Goal: Information Seeking & Learning: Learn about a topic

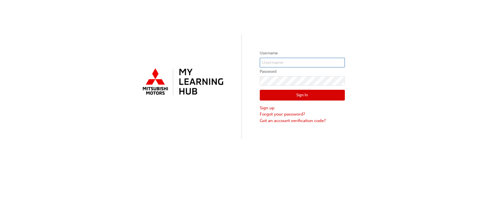
click at [309, 62] on input "text" at bounding box center [302, 63] width 85 height 10
type input "0005851637"
click at [295, 99] on button "Sign In" at bounding box center [302, 95] width 85 height 11
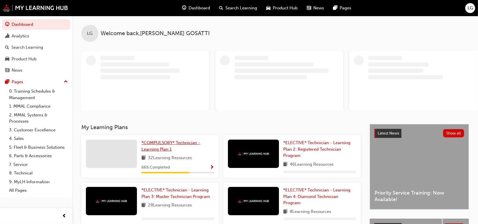
click at [159, 144] on span "*COMPULSORY* Technician - Learning Plan 1" at bounding box center [170, 146] width 59 height 12
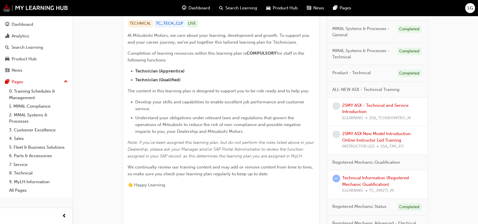
scroll to position [116, 0]
click at [366, 106] on link "25MY ASX - Technical and Service Introduction" at bounding box center [375, 110] width 66 height 12
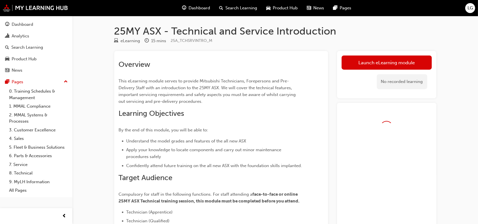
click at [316, 112] on div "Overview This eLearning module serves to provide Mitsubishi Technicians, Forepe…" at bounding box center [221, 163] width 205 height 215
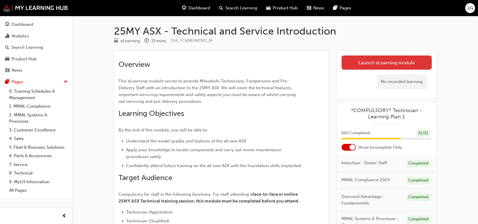
click at [364, 63] on link "Launch eLearning module" at bounding box center [387, 63] width 90 height 14
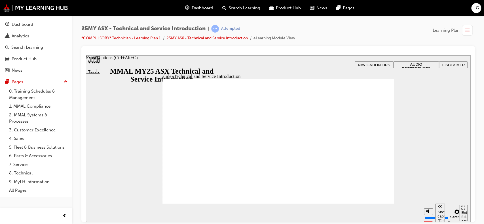
click at [438, 211] on div "Show captions (Ctrl+Alt+C)" at bounding box center [439, 216] width 5 height 13
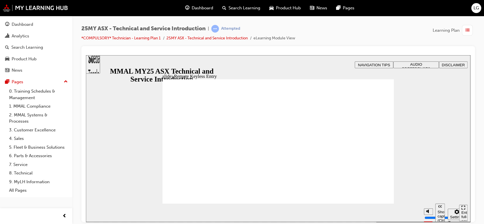
type input "21"
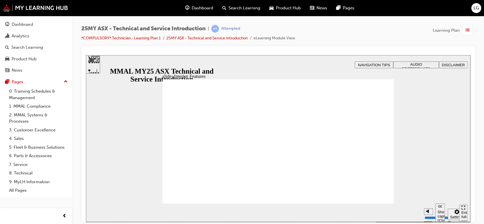
type input "17"
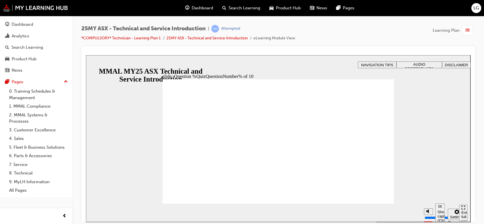
radio input "true"
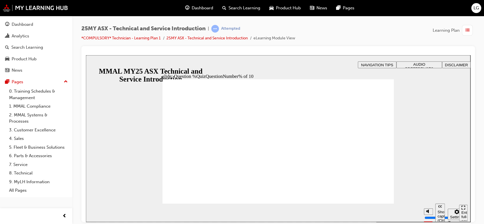
radio input "true"
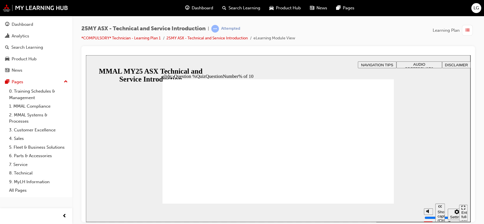
radio input "true"
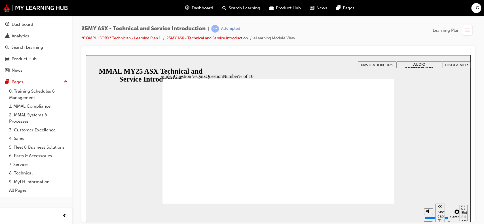
radio input "true"
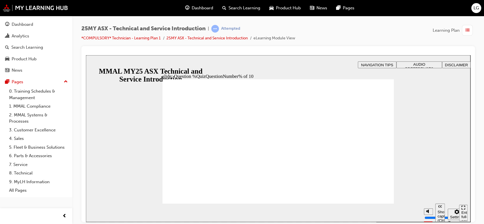
radio input "true"
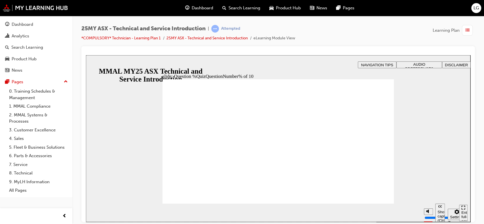
radio input "true"
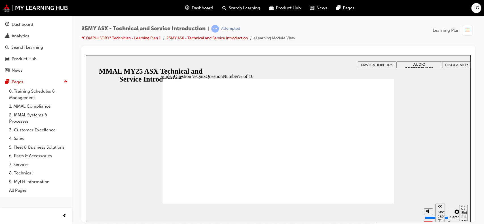
radio input "true"
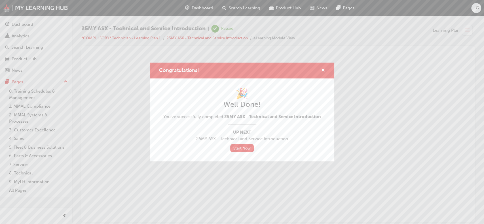
click at [319, 71] on div "Congratulations!" at bounding box center [320, 70] width 9 height 7
click at [321, 69] on span "cross-icon" at bounding box center [323, 70] width 4 height 5
